Goal: Find contact information: Find contact information

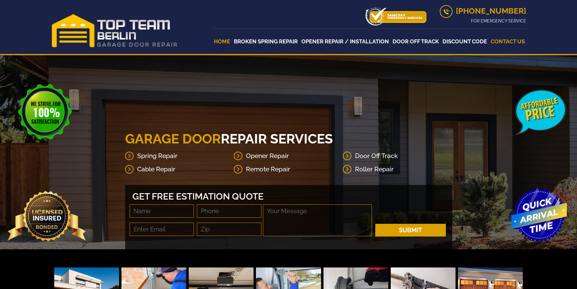
click at [497, 42] on link "Contact Us" at bounding box center [507, 41] width 37 height 20
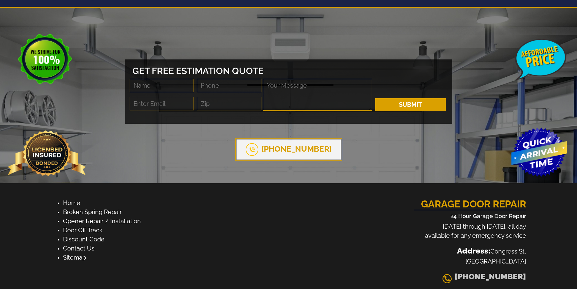
scroll to position [74, 0]
